Goal: Task Accomplishment & Management: Complete application form

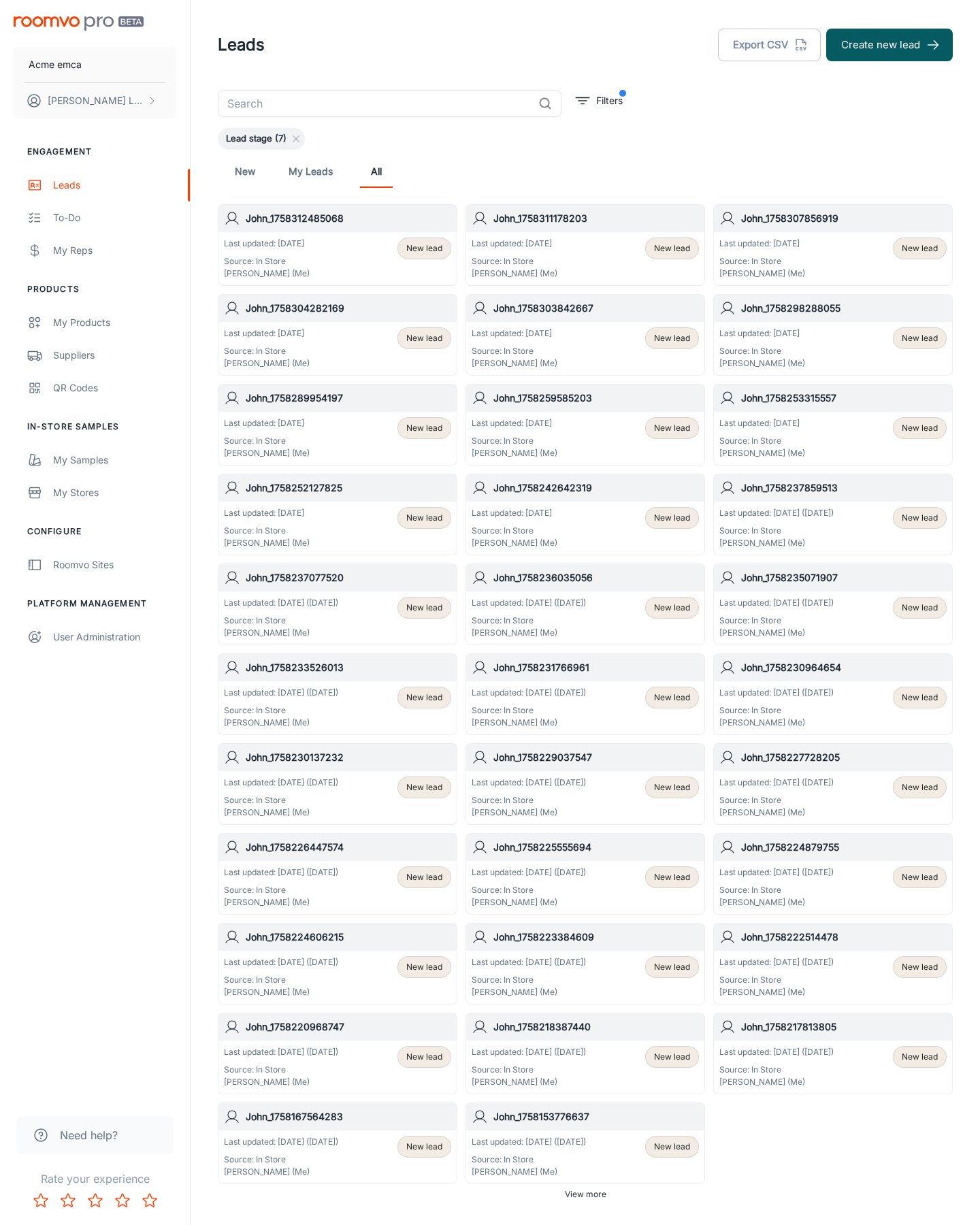
click at [889, 45] on button "Create new lead" at bounding box center [889, 44] width 127 height 32
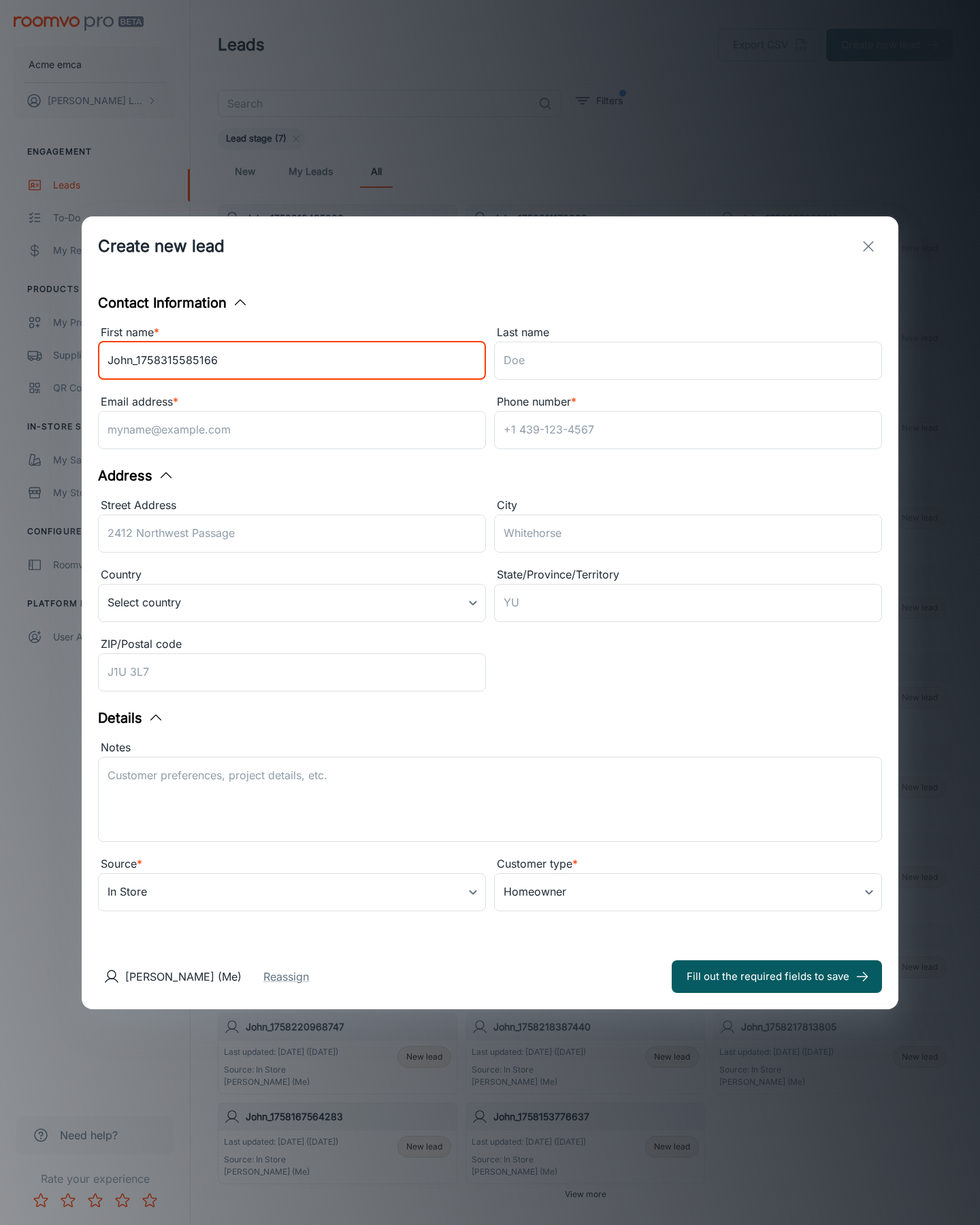
type input "John_1758315585166"
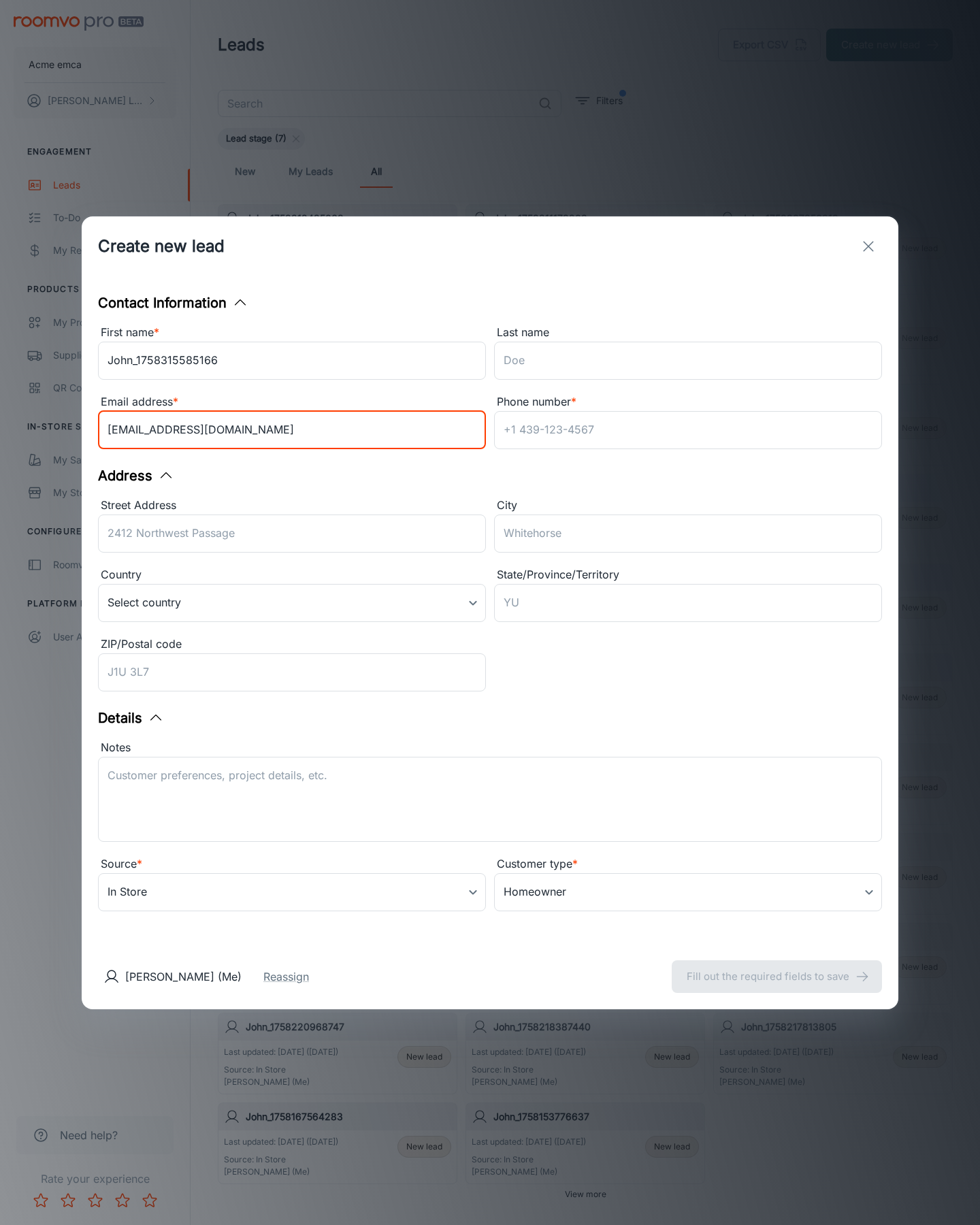
type input "[EMAIL_ADDRESS][DOMAIN_NAME]"
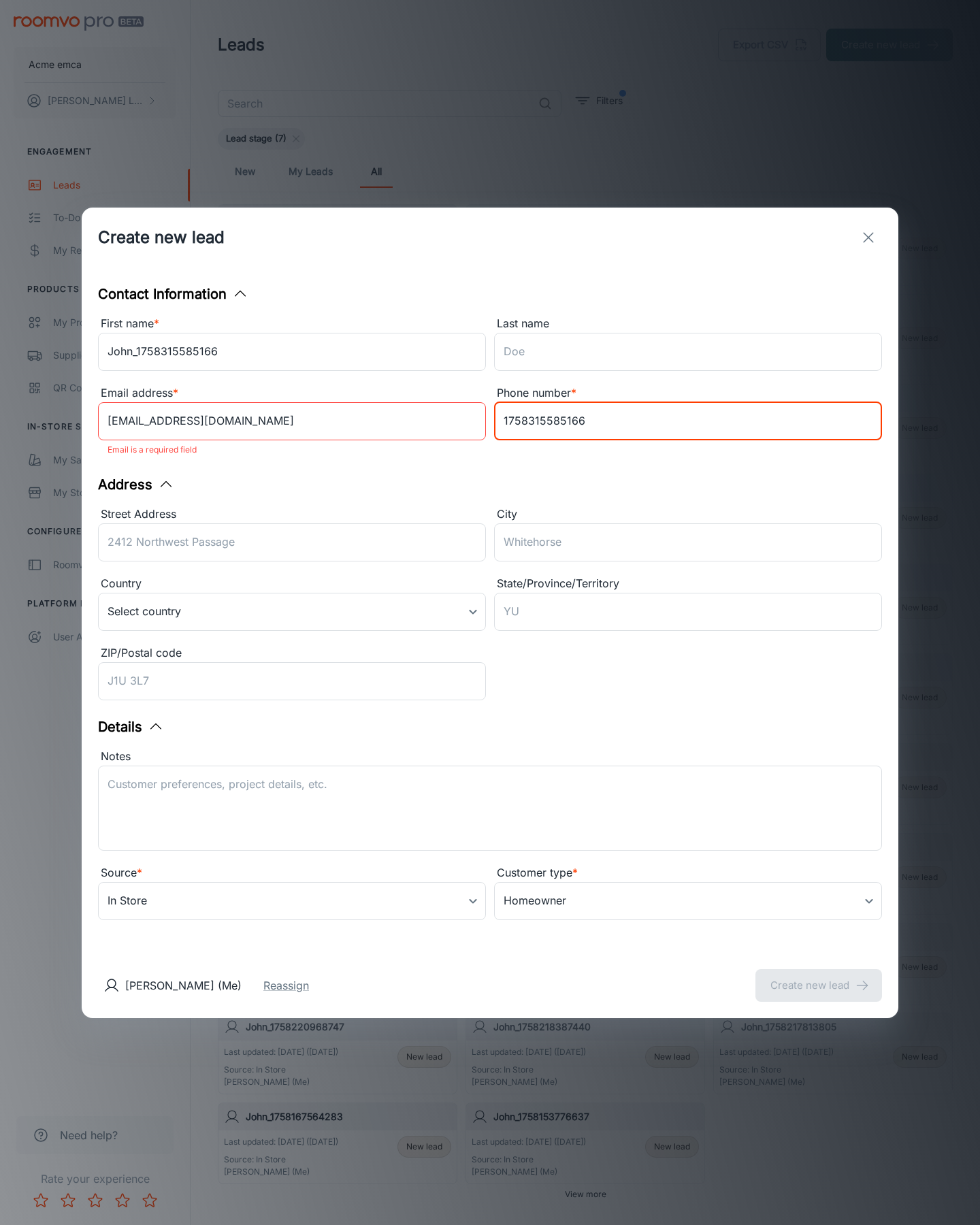
type input "1758315585166"
click at [818, 976] on button "Create new lead" at bounding box center [818, 985] width 127 height 32
